Goal: Check status: Check status

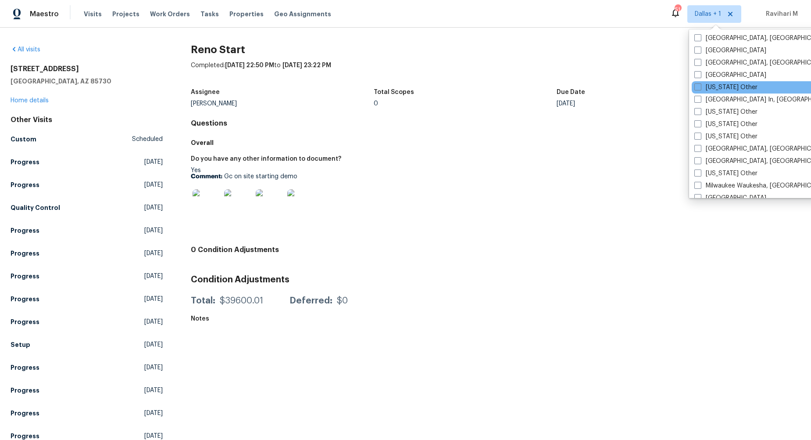
scroll to position [602, 0]
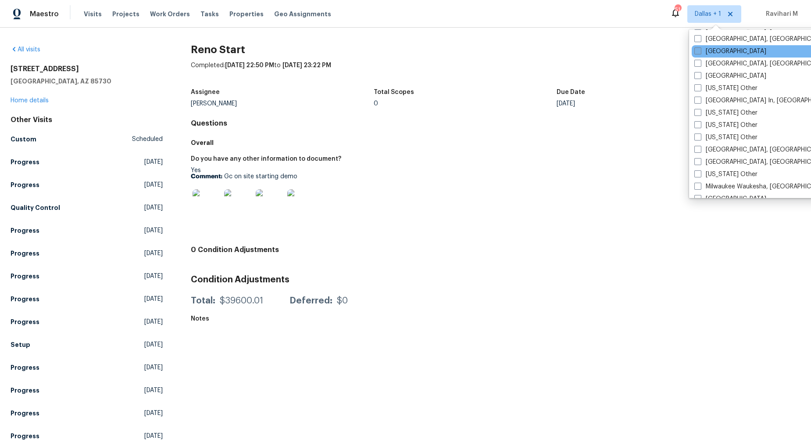
click at [694, 52] on span at bounding box center [697, 50] width 7 height 7
click at [694, 52] on input "[GEOGRAPHIC_DATA]" at bounding box center [697, 50] width 6 height 6
checkbox input "true"
click at [90, 18] on div "Visits Projects Work Orders Tasks Properties Geo Assignments" at bounding box center [213, 14] width 258 height 18
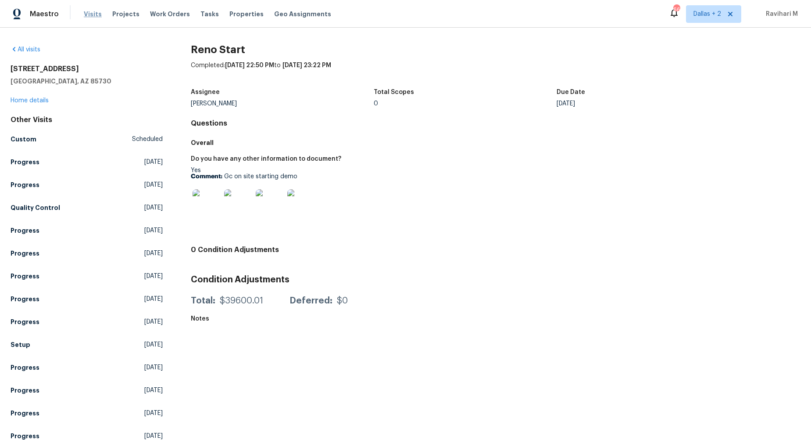
click at [90, 16] on span "Visits" at bounding box center [93, 14] width 18 height 9
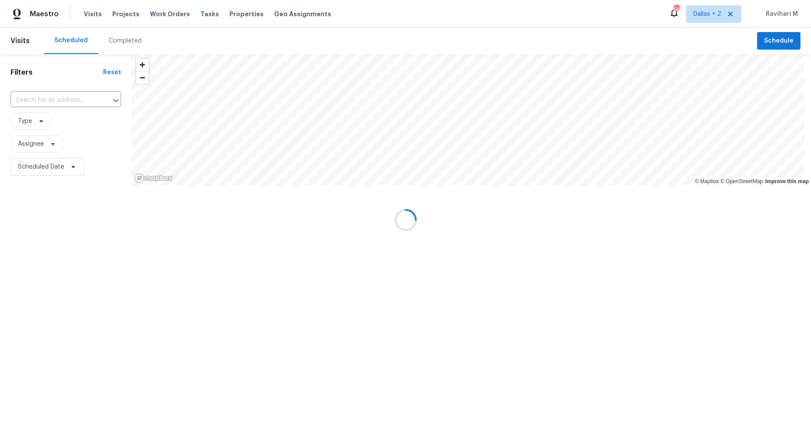
click at [133, 41] on div at bounding box center [405, 220] width 811 height 440
click at [133, 41] on div "Completed" at bounding box center [125, 40] width 33 height 9
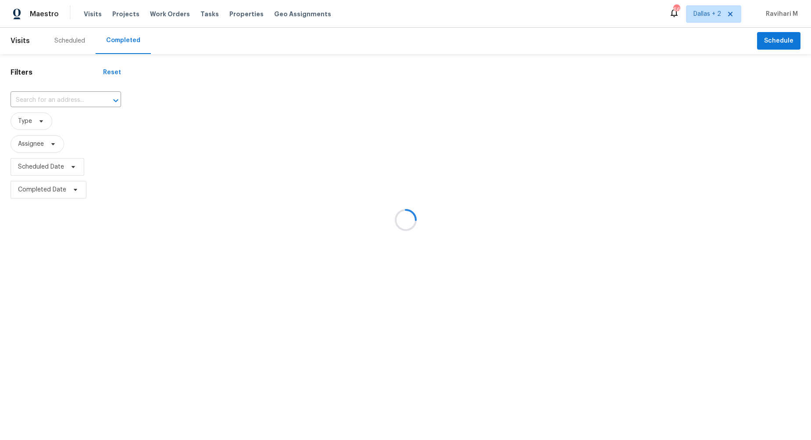
click at [133, 41] on div at bounding box center [405, 220] width 811 height 440
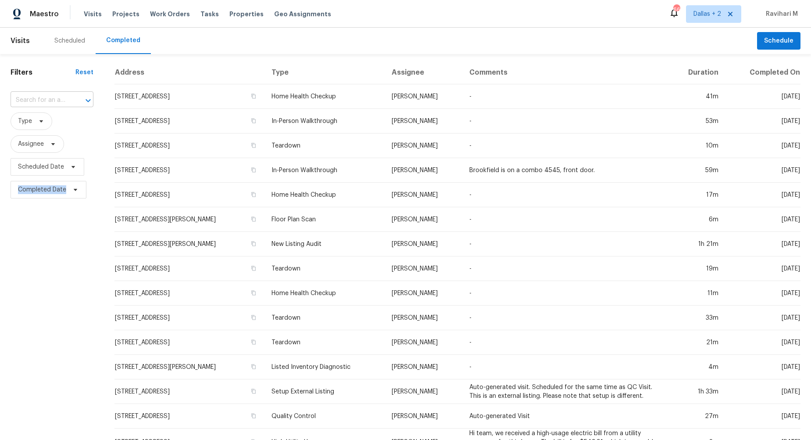
click at [46, 97] on input "text" at bounding box center [40, 100] width 58 height 14
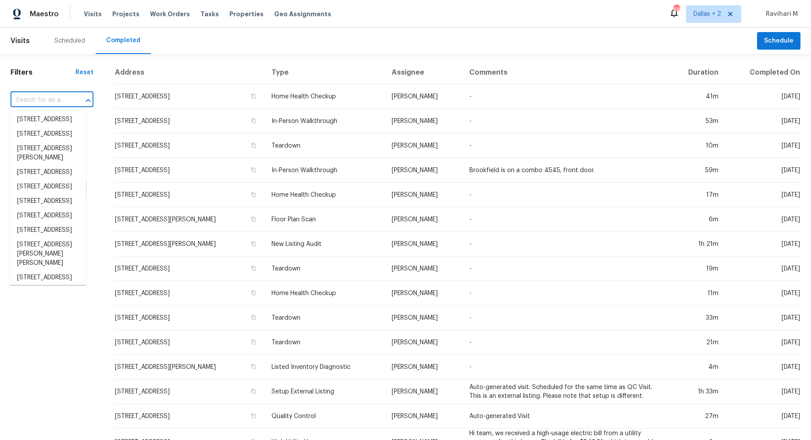
click at [46, 97] on input "text" at bounding box center [40, 100] width 58 height 14
paste input "[STREET_ADDRESS]"
type input "[STREET_ADDRESS]"
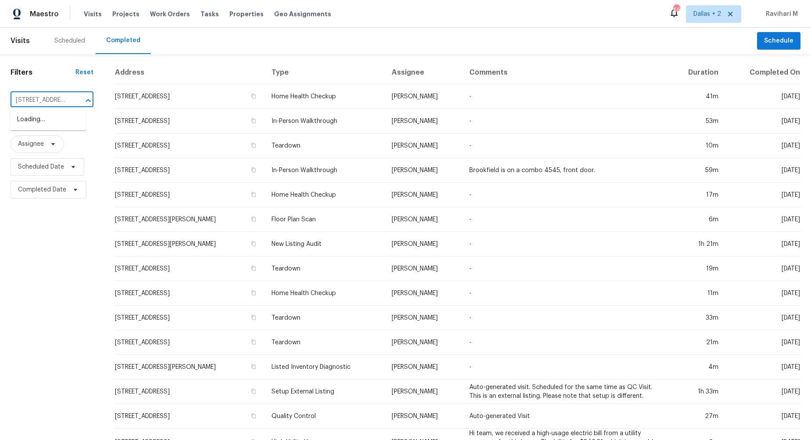
scroll to position [0, 79]
click at [45, 122] on li "[STREET_ADDRESS]" at bounding box center [48, 119] width 76 height 14
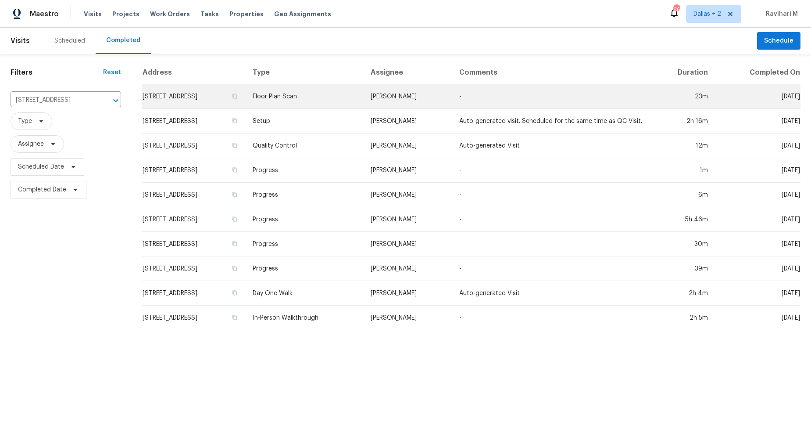
click at [329, 97] on td "Floor Plan Scan" at bounding box center [305, 96] width 118 height 25
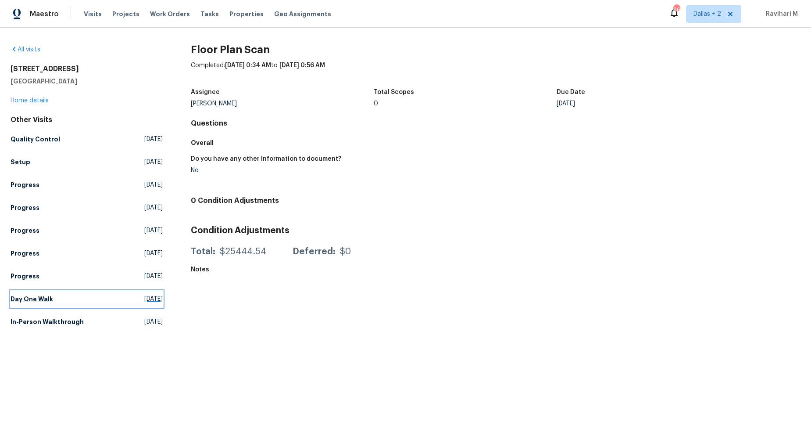
click at [144, 302] on span "[DATE]" at bounding box center [153, 298] width 18 height 9
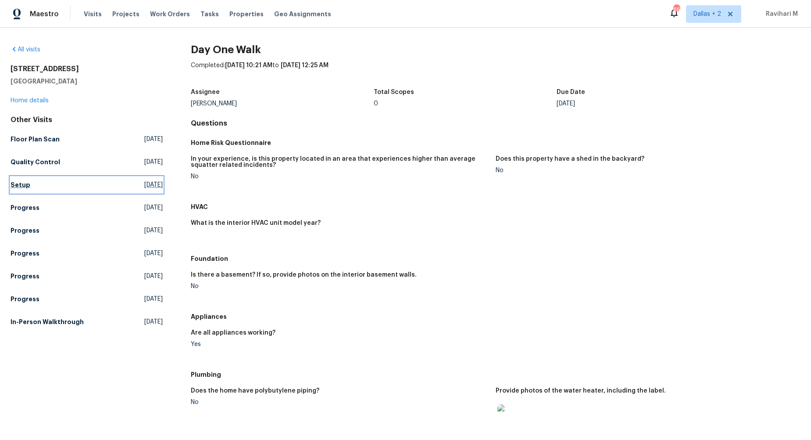
click at [150, 187] on span "[DATE]" at bounding box center [153, 184] width 18 height 9
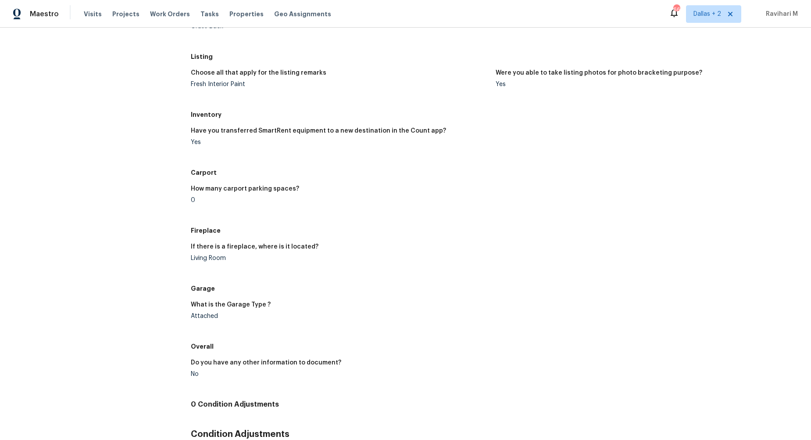
scroll to position [667, 0]
click at [448, 132] on div "Have you transferred SmartRent equipment to a new destination in the Count app?" at bounding box center [340, 133] width 298 height 11
